Goal: Obtain resource: Download file/media

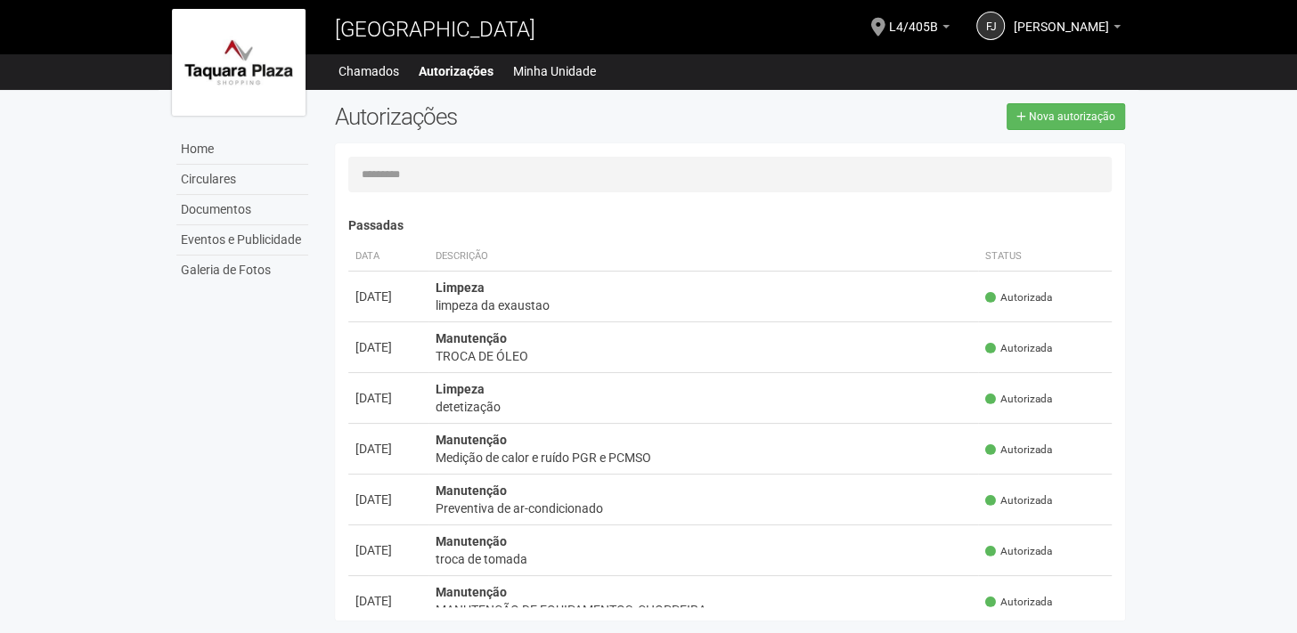
click at [210, 61] on img at bounding box center [239, 62] width 134 height 107
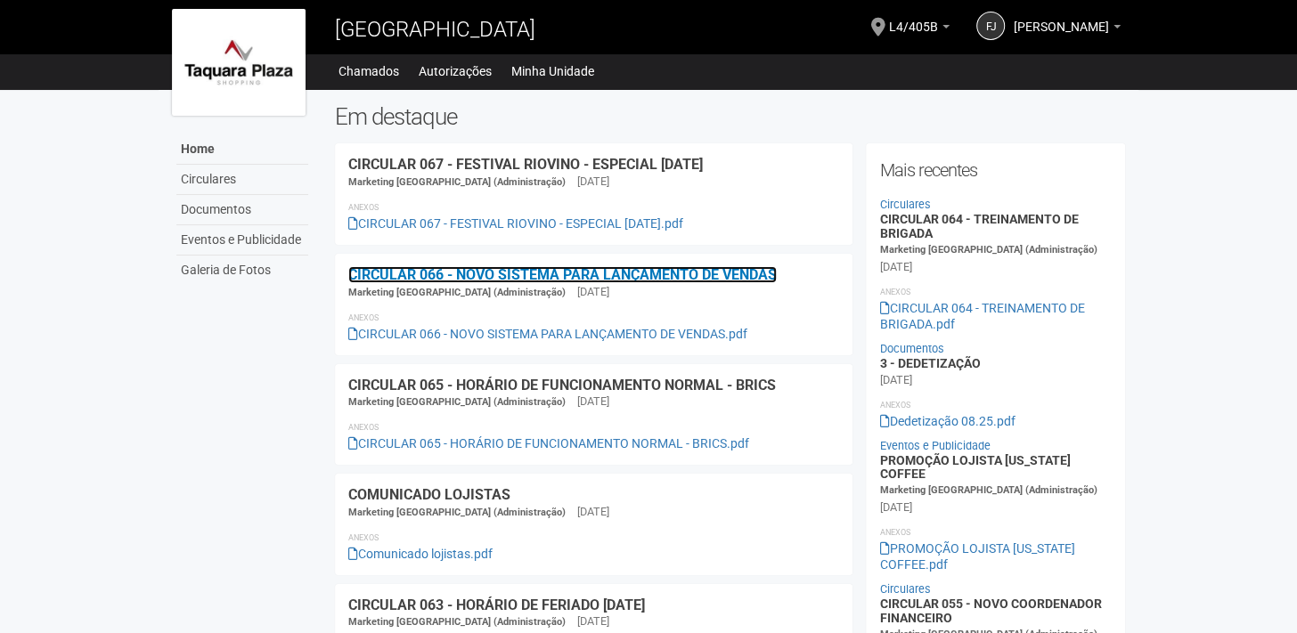
click at [519, 274] on link "CIRCULAR 066 - NOVO SISTEMA PARA LANÇAMENTO DE VENDAS" at bounding box center [562, 274] width 428 height 17
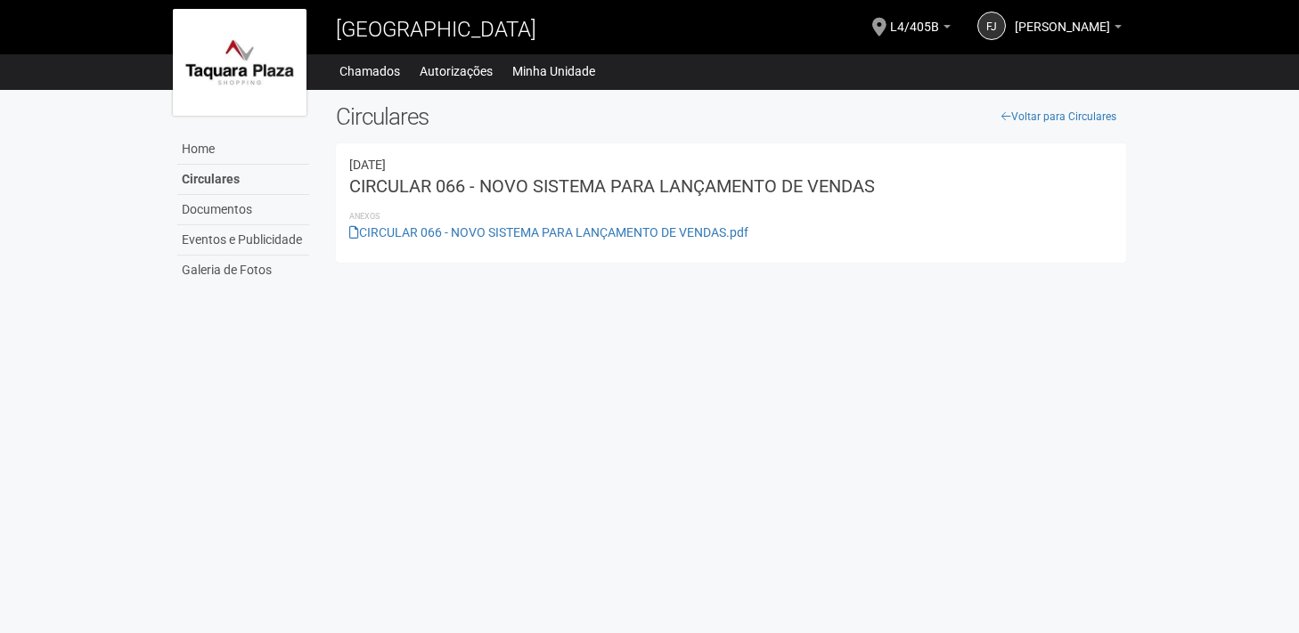
click at [547, 223] on li "Anexos" at bounding box center [730, 216] width 763 height 16
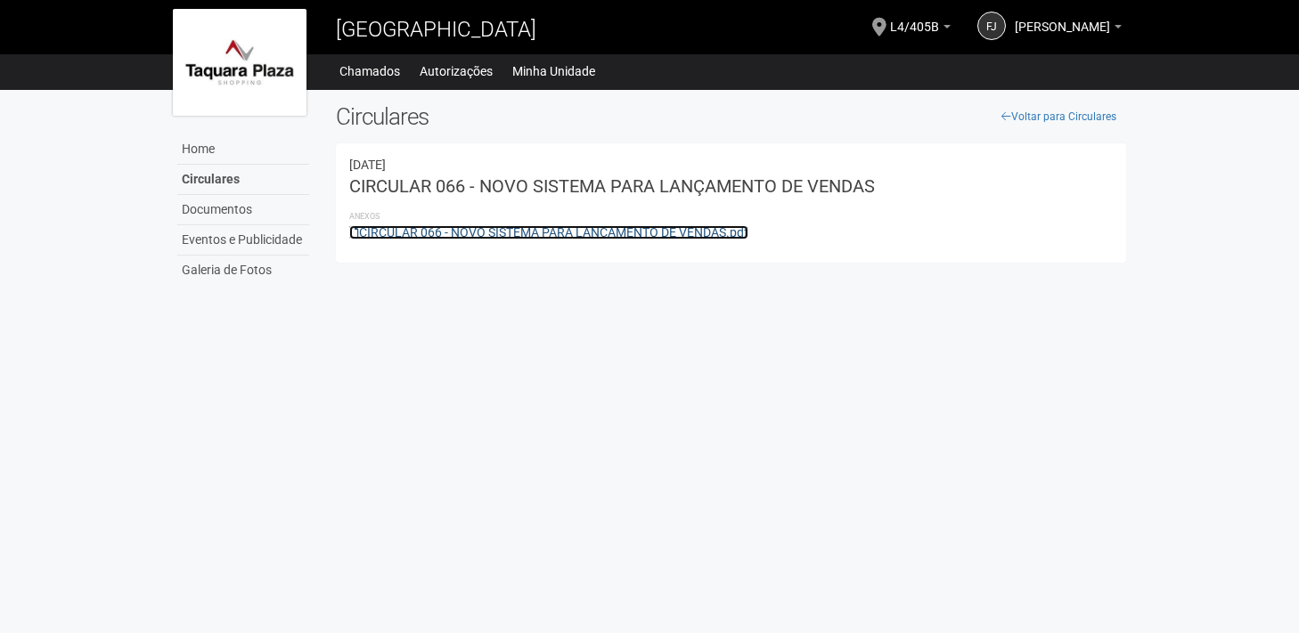
click at [550, 230] on link "CIRCULAR 066 - NOVO SISTEMA PARA LANÇAMENTO DE VENDAS.pdf" at bounding box center [548, 232] width 399 height 14
